Goal: Task Accomplishment & Management: Manage account settings

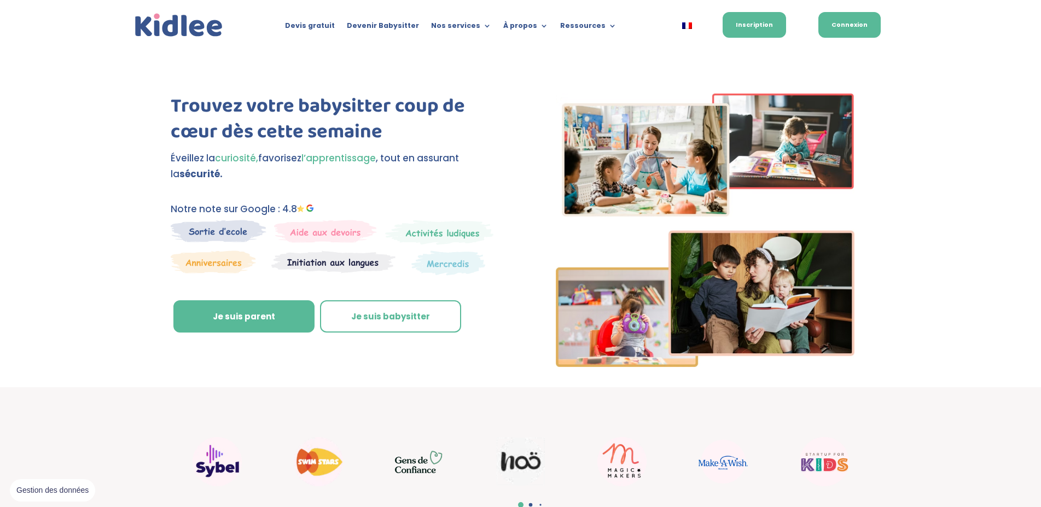
click at [855, 16] on link "Connexion" at bounding box center [849, 25] width 62 height 26
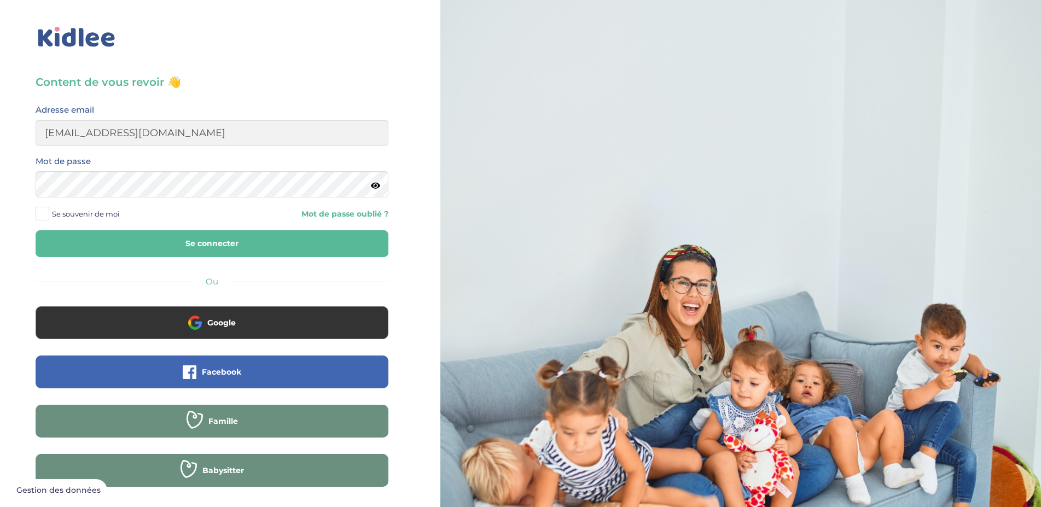
click at [235, 239] on button "Se connecter" at bounding box center [212, 243] width 353 height 27
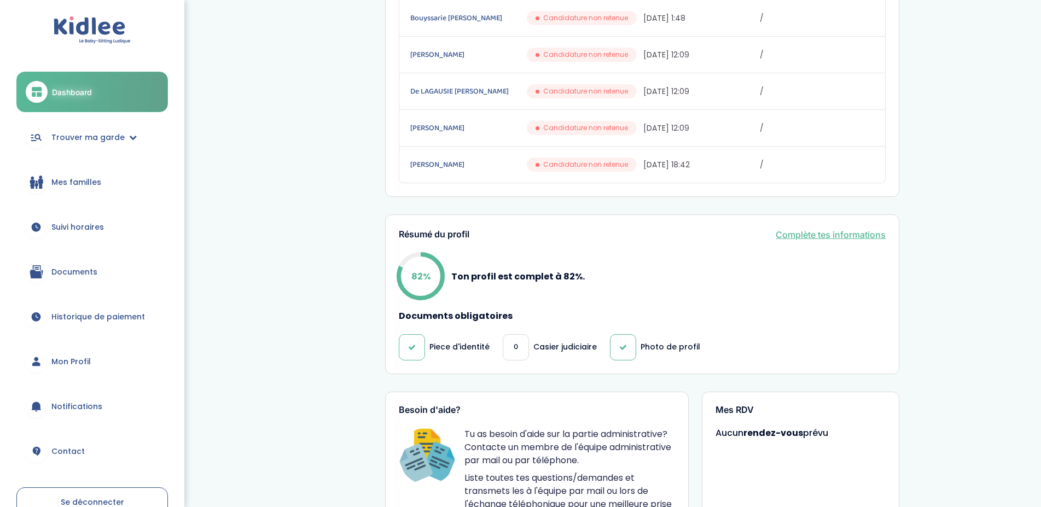
scroll to position [167, 0]
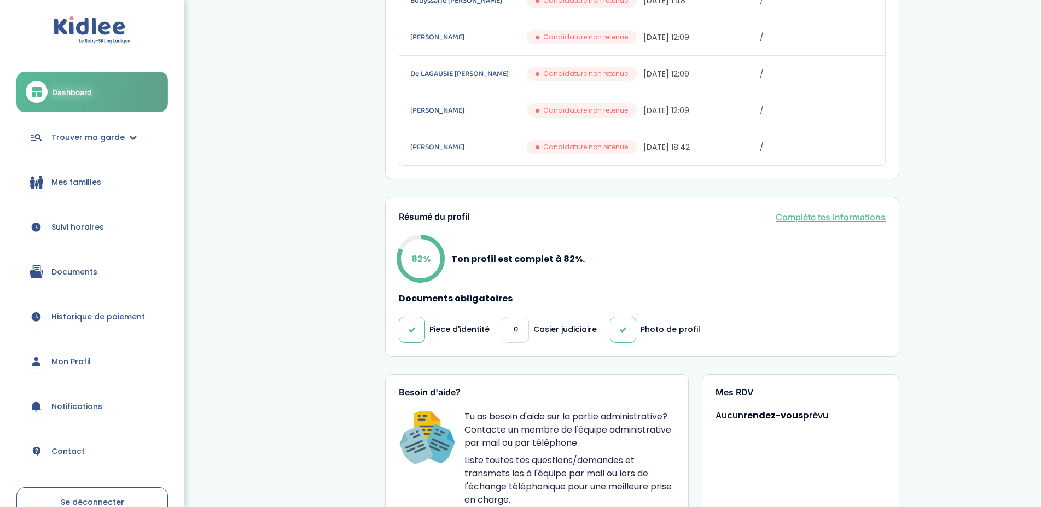
click at [85, 229] on span "Suivi horaires" at bounding box center [77, 226] width 52 height 11
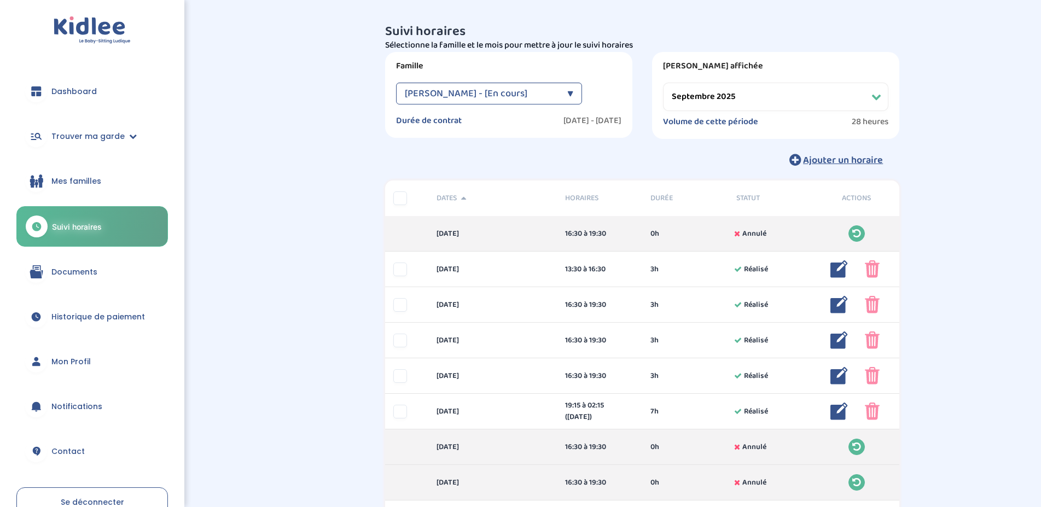
select select "septembre 2025"
click at [79, 92] on span "Dashboard" at bounding box center [73, 91] width 45 height 11
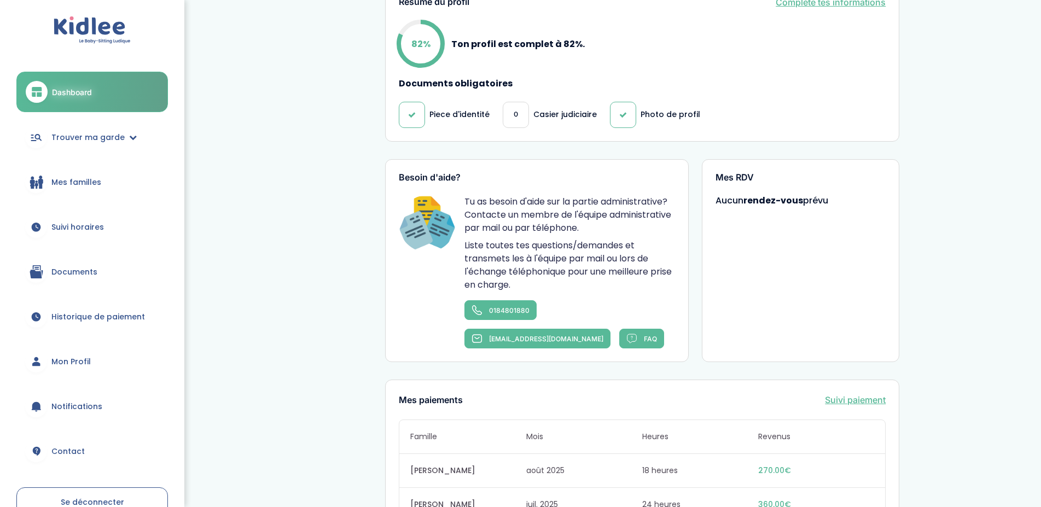
scroll to position [605, 0]
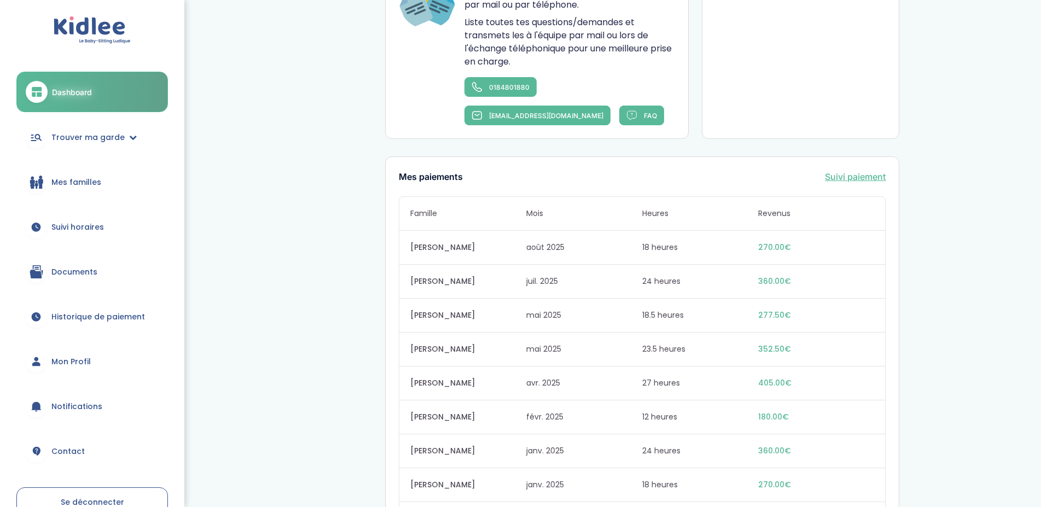
click at [76, 270] on span "Documents" at bounding box center [74, 271] width 46 height 11
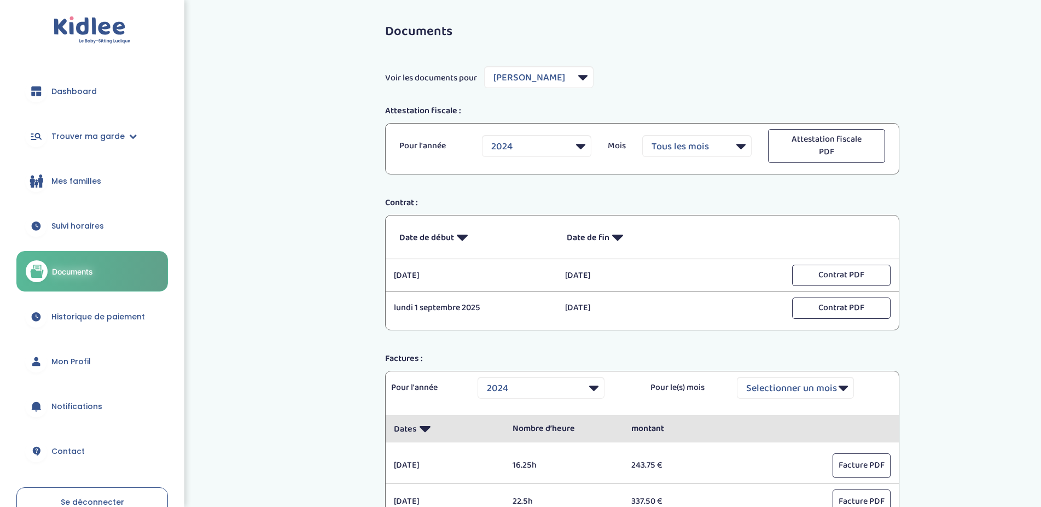
select select "6483"
select select "2024"
click at [841, 279] on button "Contrat PDF" at bounding box center [841, 275] width 98 height 21
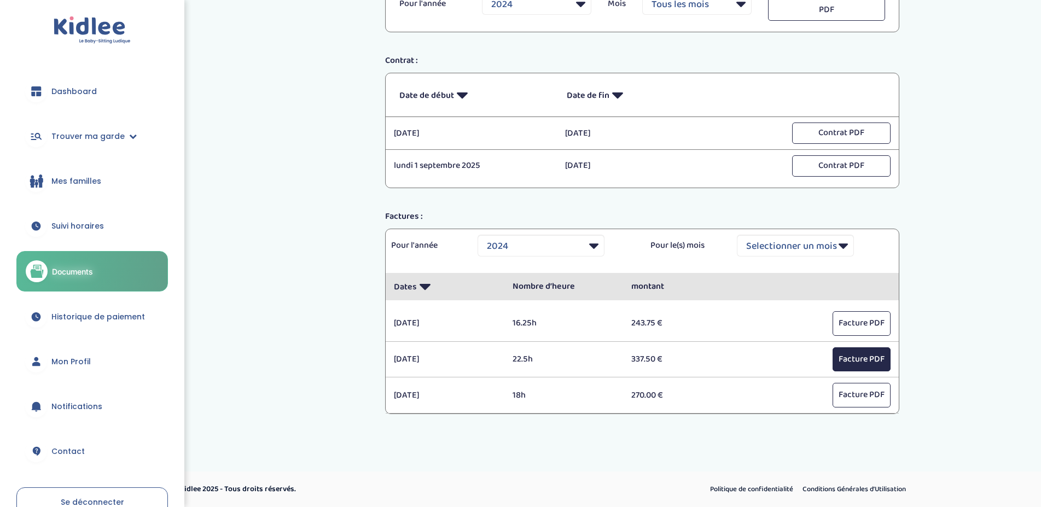
click at [861, 359] on button "Facture PDF" at bounding box center [861, 359] width 58 height 25
